Goal: Register for event/course

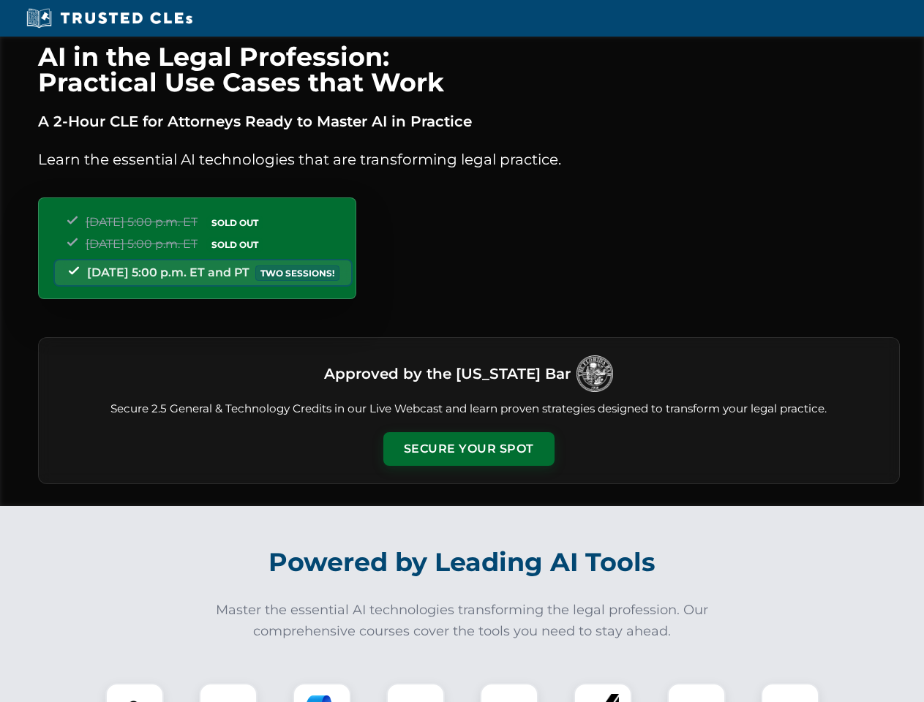
click at [468, 449] on button "Secure Your Spot" at bounding box center [468, 449] width 171 height 34
click at [135, 693] on img at bounding box center [134, 712] width 42 height 42
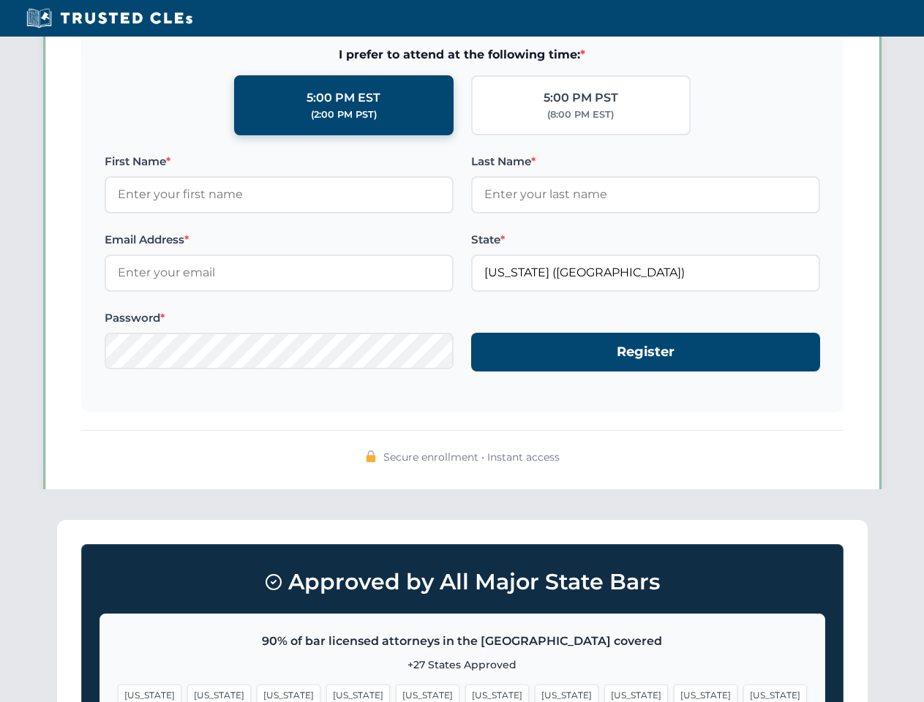
click at [535, 693] on span "[US_STATE]" at bounding box center [567, 695] width 64 height 21
click at [674, 693] on span "[US_STATE]" at bounding box center [706, 695] width 64 height 21
